Goal: Check status

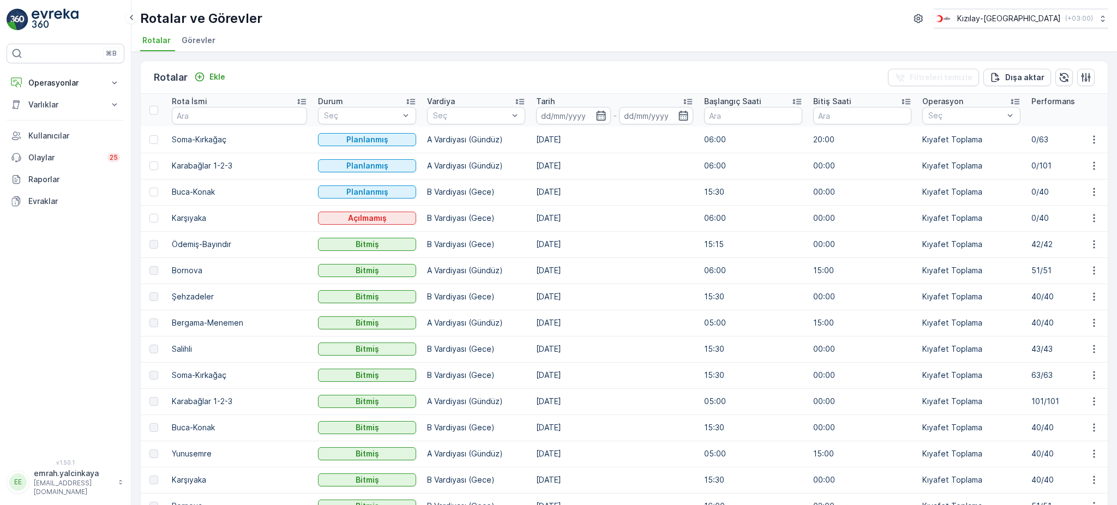
scroll to position [291, 0]
click at [1031, 217] on p "4/40" at bounding box center [1080, 218] width 98 height 11
drag, startPoint x: 702, startPoint y: 226, endPoint x: 503, endPoint y: 14, distance: 290.9
click at [701, 226] on td "06:00" at bounding box center [753, 218] width 109 height 26
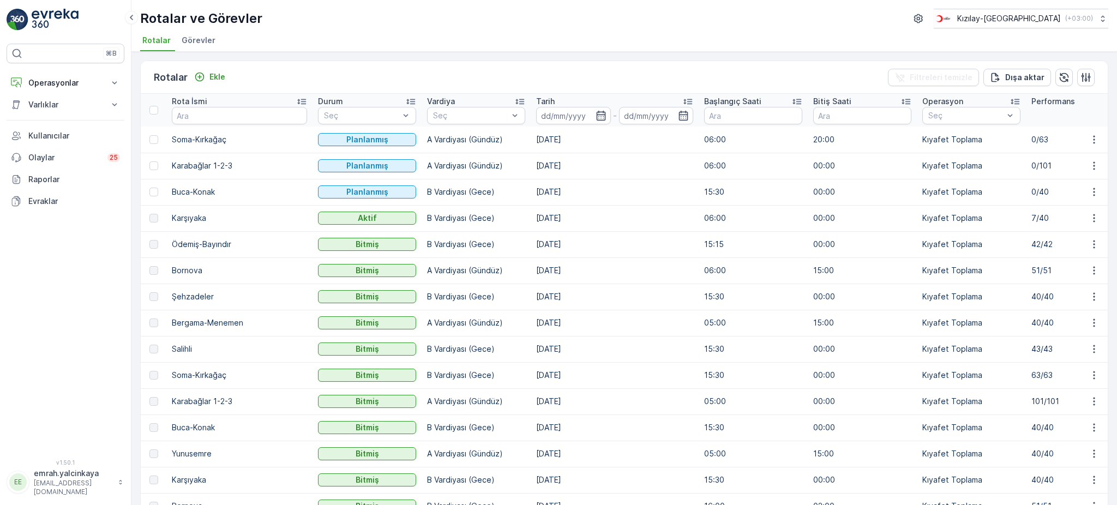
click at [1031, 215] on p "7/40" at bounding box center [1080, 218] width 98 height 11
drag, startPoint x: 545, startPoint y: 285, endPoint x: 534, endPoint y: 282, distance: 11.1
click at [545, 285] on td "[DATE]" at bounding box center [615, 297] width 168 height 26
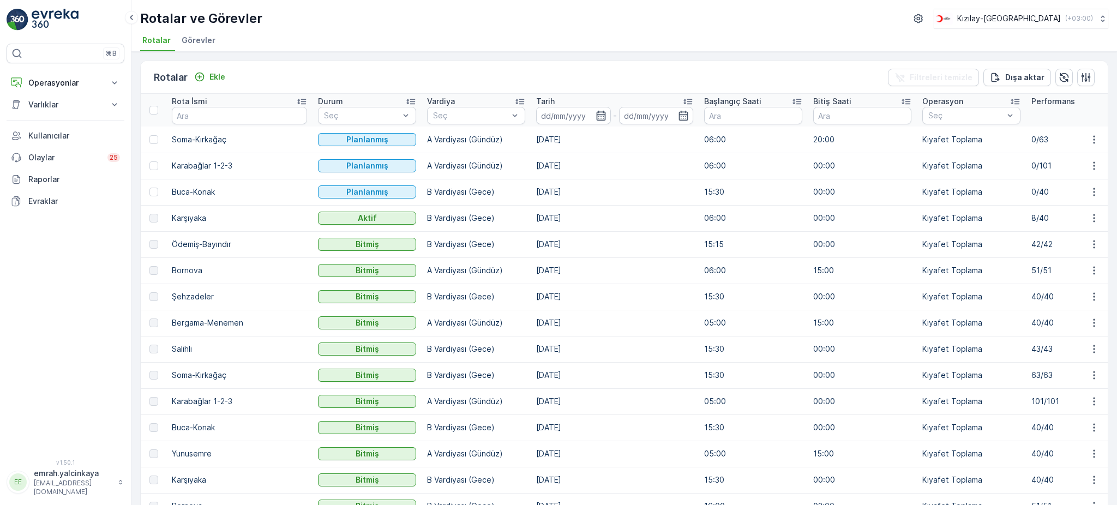
click at [433, 193] on p "B Vardiyası (Gece)" at bounding box center [476, 192] width 98 height 11
click at [452, 247] on p "B Vardiyası (Gece)" at bounding box center [476, 244] width 98 height 11
